Goal: Information Seeking & Learning: Check status

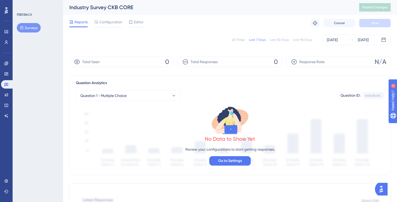
click at [34, 27] on button "Surveys" at bounding box center [29, 27] width 24 height 9
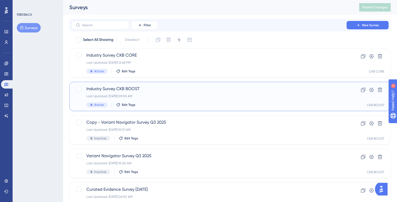
click at [124, 91] on span "Industry Survey CKB BOOST" at bounding box center [208, 89] width 245 height 6
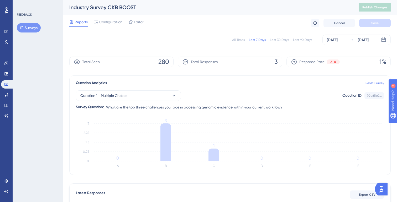
click at [239, 39] on div "All Times" at bounding box center [238, 40] width 13 height 4
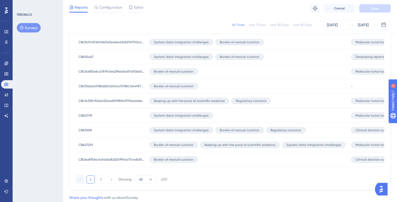
scroll to position [357, 0]
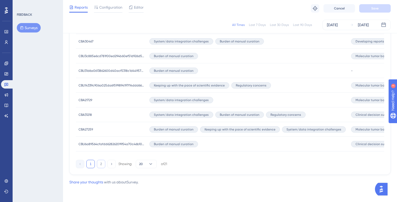
click at [102, 165] on button "2" at bounding box center [101, 164] width 8 height 8
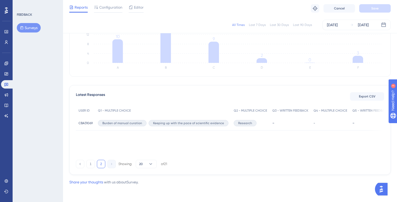
scroll to position [0, 0]
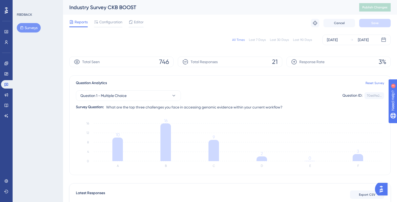
click at [33, 29] on button "Surveys" at bounding box center [29, 27] width 24 height 9
